Goal: Register for event/course

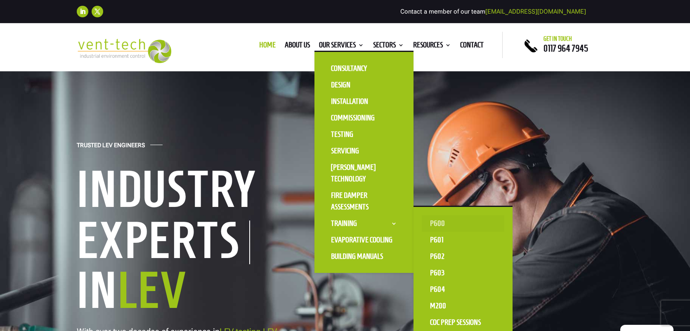
click at [444, 226] on link "P600" at bounding box center [463, 223] width 83 height 17
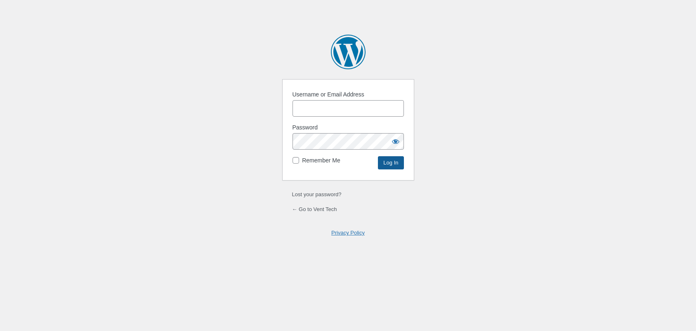
type input "ChrisMorgan"
click at [393, 165] on input "Log In" at bounding box center [391, 162] width 26 height 13
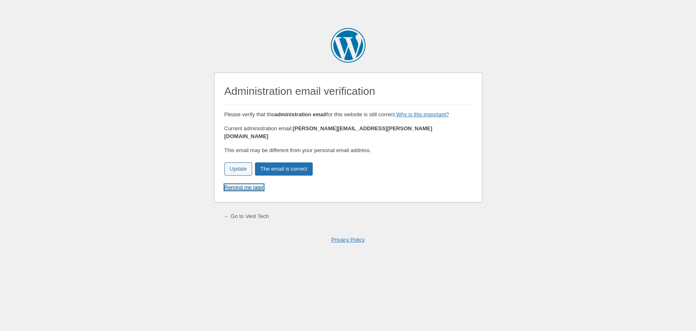
click at [251, 184] on link "Remind me later" at bounding box center [243, 187] width 39 height 6
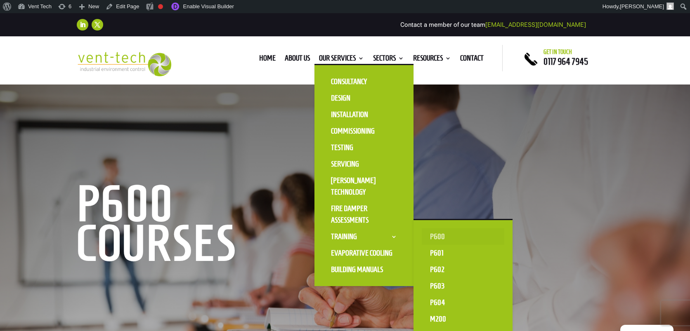
click at [434, 236] on link "P600" at bounding box center [463, 237] width 83 height 17
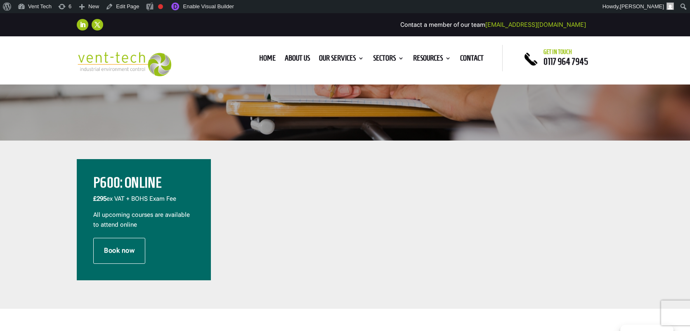
scroll to position [241, 0]
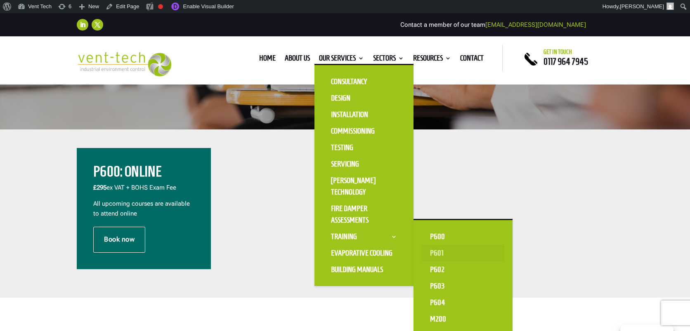
click at [453, 256] on link "P601" at bounding box center [463, 253] width 83 height 17
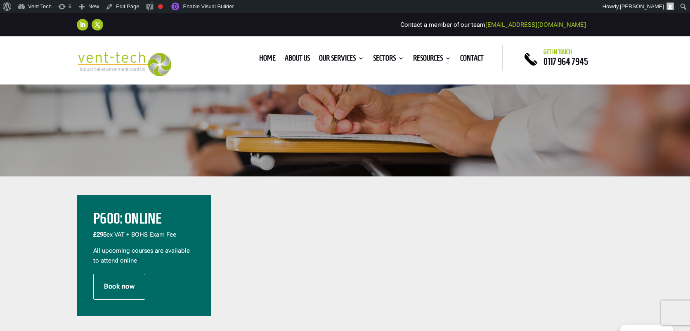
scroll to position [204, 0]
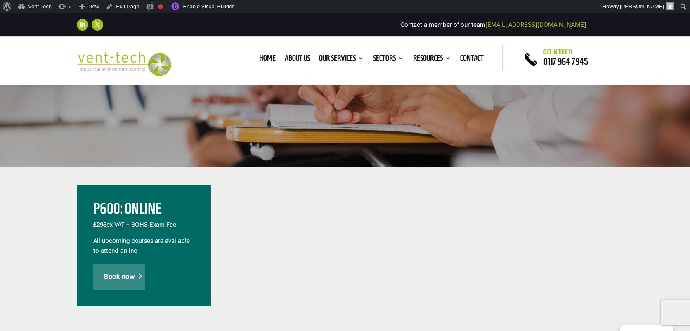
click at [121, 267] on link "Book now" at bounding box center [119, 277] width 52 height 26
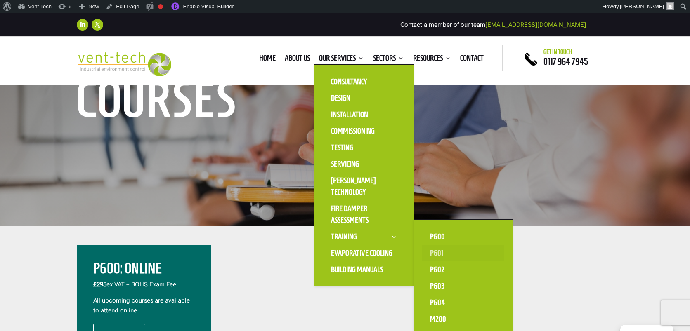
click at [447, 254] on link "P601" at bounding box center [463, 253] width 83 height 17
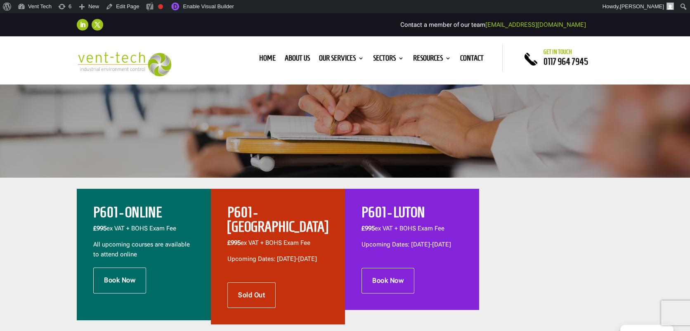
scroll to position [277, 0]
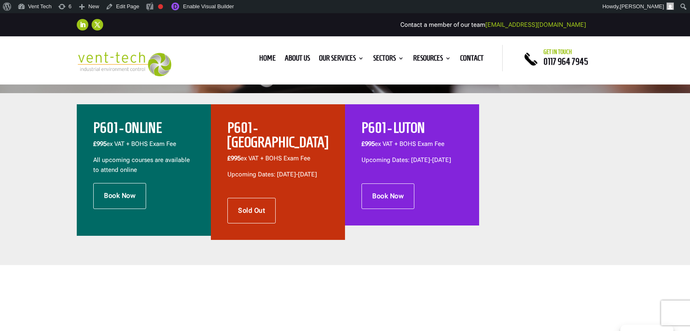
click at [159, 160] on span "All upcoming courses are available to attend online" at bounding box center [141, 164] width 97 height 17
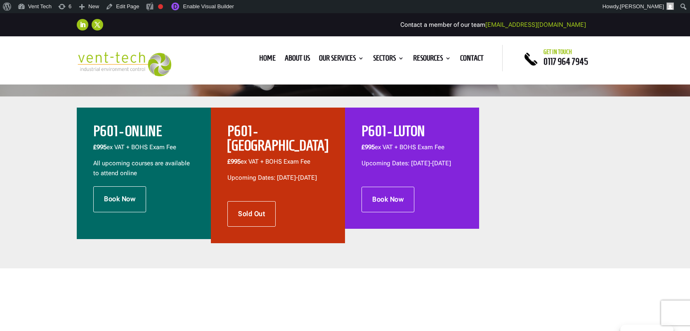
scroll to position [273, 0]
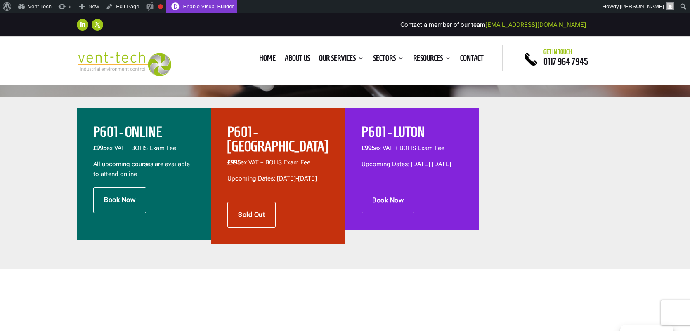
click at [189, 7] on link "Enable Visual Builder" at bounding box center [201, 6] width 71 height 13
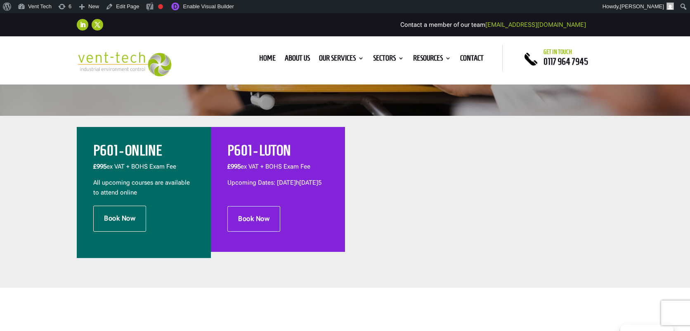
scroll to position [290, 0]
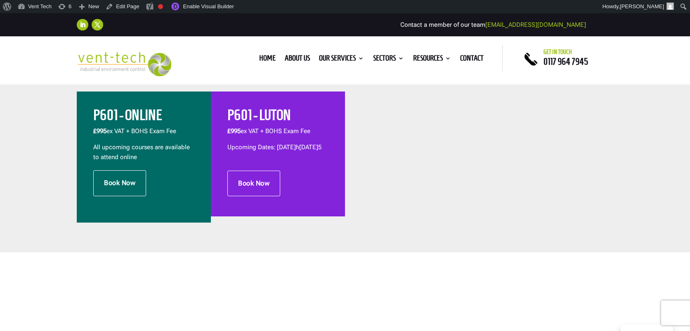
click at [310, 137] on p "£995 ex VAT + BOHS Exam Fee" at bounding box center [277, 135] width 101 height 16
